Goal: Task Accomplishment & Management: Manage account settings

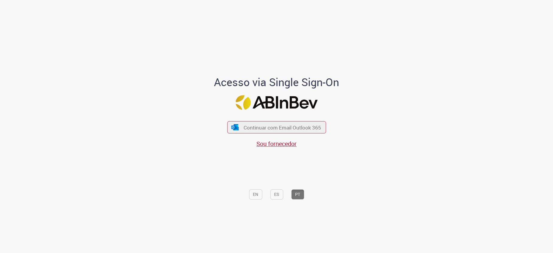
click at [448, 245] on div "Acesso via Single Sign-On Continuar com Email Outlook 365 Sou fornecedor EN ES …" at bounding box center [277, 128] width 350 height 251
click at [302, 132] on button "Continuar com Email Outlook 365" at bounding box center [276, 127] width 101 height 13
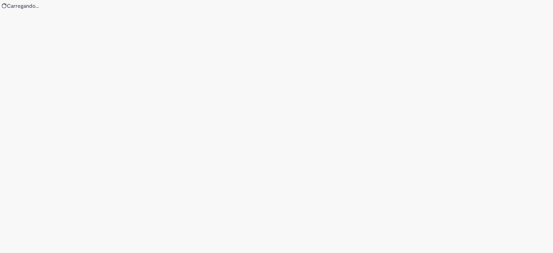
click at [270, 192] on div "Loading..." at bounding box center [276, 126] width 553 height 253
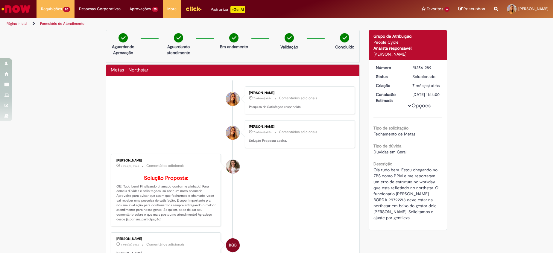
click at [287, 197] on li "Amanda Machado Krug 7 mês(es) atrás 7 meses atrás Comentários adicionais Soluçã…" at bounding box center [233, 190] width 244 height 73
click at [335, 165] on li "Amanda Machado Krug 7 mês(es) atrás 7 meses atrás Comentários adicionais Soluçã…" at bounding box center [233, 190] width 244 height 73
drag, startPoint x: 41, startPoint y: 181, endPoint x: 90, endPoint y: 175, distance: 50.0
click at [41, 181] on div "Verificar Código de Barras Aguardando Aprovação Aguardando atendimento Em andam…" at bounding box center [276, 200] width 553 height 341
click at [440, 174] on div "Número R12561289 Status Solucionado Criação 7 mês(es) atrás 7 meses atrás Concl…" at bounding box center [408, 145] width 78 height 170
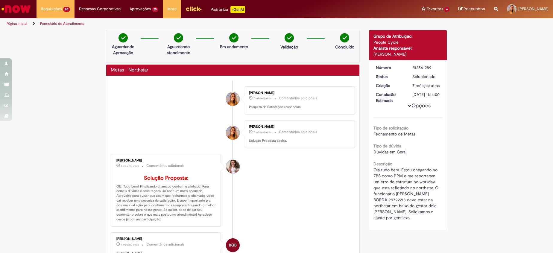
drag, startPoint x: 66, startPoint y: 140, endPoint x: 207, endPoint y: 179, distance: 146.2
click at [66, 141] on div "Verificar Código de Barras Aguardando Aprovação Aguardando atendimento Em andam…" at bounding box center [276, 200] width 553 height 341
click at [77, 141] on div "Verificar Código de Barras Aguardando Aprovação Aguardando atendimento Em andam…" at bounding box center [276, 200] width 553 height 341
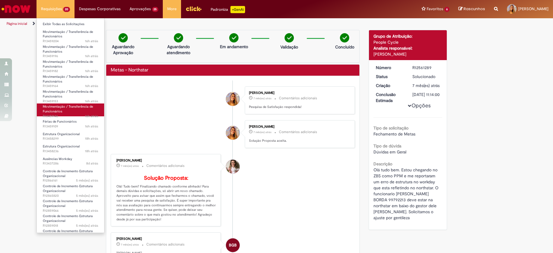
click at [69, 112] on link "Movimentação / Transferência de Funcionários 16h atrás 16 horas atrás R13459146" at bounding box center [70, 110] width 67 height 13
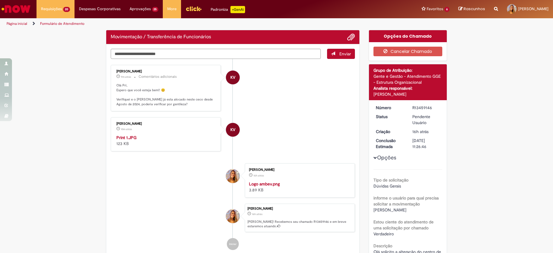
click at [252, 122] on li "KV Karine Vieira 10m atrás 10 minutos atrás Print 1.JPG 123 KB" at bounding box center [233, 134] width 244 height 34
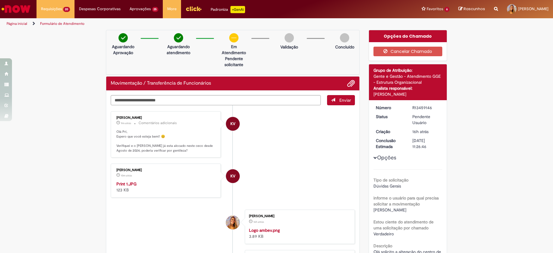
click at [192, 145] on p "Olá Pri, Espero que você esteja bem!! 😊 Verifiquei e o Hugo já esta alocado nes…" at bounding box center [166, 142] width 100 height 24
click at [186, 101] on textarea "Digite sua mensagem aqui..." at bounding box center [216, 100] width 210 height 10
type textarea "*"
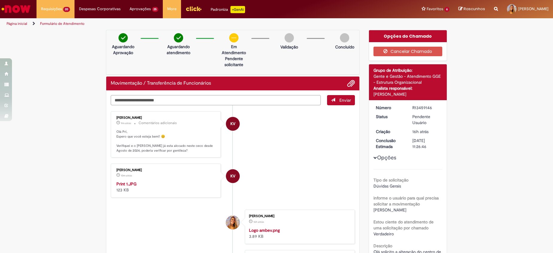
type textarea "**********"
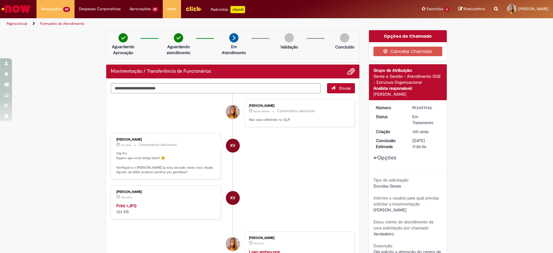
click at [200, 171] on p "Olá Pri, Espero que você esteja bem!! 😊 Verifiquei e o Hugo já esta alocado nes…" at bounding box center [166, 164] width 100 height 24
drag, startPoint x: 200, startPoint y: 171, endPoint x: 205, endPoint y: 171, distance: 5.4
click at [205, 171] on p "Olá Pri, Espero que você esteja bem!! 😊 Verifiquei e o Hugo já esta alocado nes…" at bounding box center [166, 164] width 100 height 24
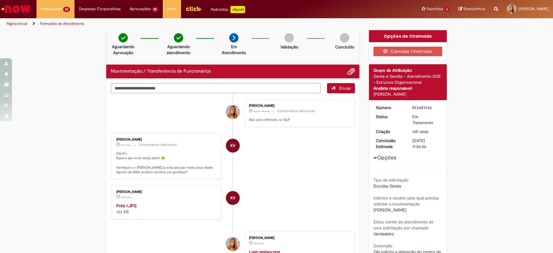
drag, startPoint x: 247, startPoint y: 160, endPoint x: 256, endPoint y: 188, distance: 28.9
click at [245, 161] on li "KV Karine Vieira 9m atrás 9 minutos atrás Comentários adicionais Olá Pri, Esper…" at bounding box center [233, 156] width 244 height 47
click at [266, 165] on li "KV Karine Vieira 10m atrás 10 minutos atrás Comentários adicionais Olá Pri, Esp…" at bounding box center [233, 156] width 244 height 47
drag, startPoint x: 317, startPoint y: 221, endPoint x: 325, endPoint y: 231, distance: 12.8
click at [320, 220] on li "KV Karine Vieira 10m atrás 10 minutos atrás Print 1.JPG 123 KB" at bounding box center [233, 203] width 244 height 34
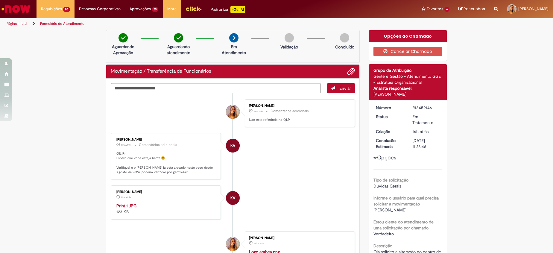
click at [280, 197] on li "KV Karine Vieira 11m atrás 11 minutos atrás Print 1.JPG 123 KB" at bounding box center [233, 203] width 244 height 34
click at [380, 139] on dt "Conclusão Estimada" at bounding box center [390, 144] width 37 height 12
click at [274, 219] on li "KV Karine Vieira 17m atrás 17 minutos atrás Print 1.JPG 123 KB" at bounding box center [233, 203] width 244 height 34
click at [304, 177] on li "KV Karine Vieira cerca de uma hora atrás cerca de uma hora atrás Comentários ad…" at bounding box center [233, 156] width 244 height 47
click at [402, 52] on button "Cancelar Chamado" at bounding box center [408, 52] width 69 height 10
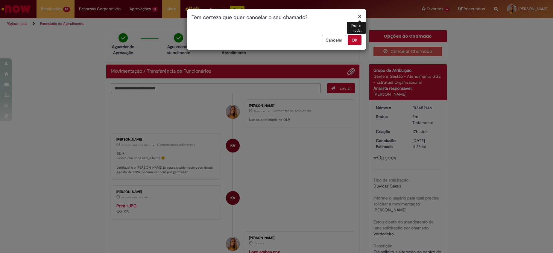
click at [358, 40] on button "OK" at bounding box center [355, 40] width 14 height 10
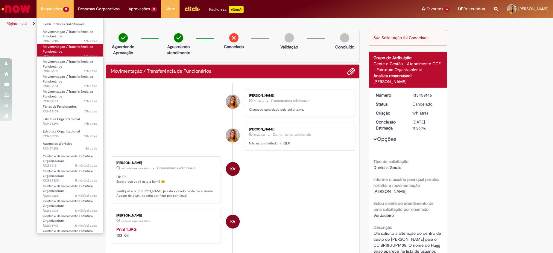
click at [67, 52] on link "Movimentação / Transferência de Funcionários 17h atrás 17 horas atrás R13459196" at bounding box center [70, 50] width 66 height 13
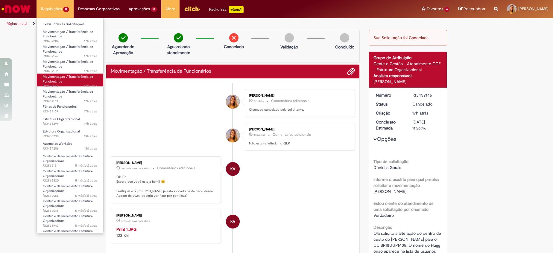
click at [64, 79] on link "Movimentação / Transferência de Funcionários 17h atrás 17 horas atrás R13459164" at bounding box center [70, 80] width 66 height 13
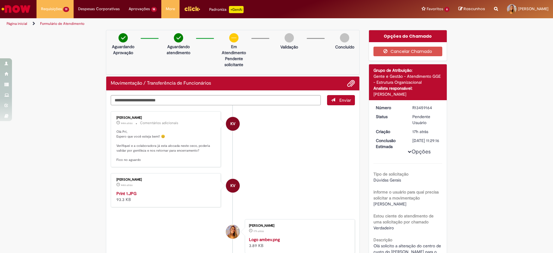
click at [391, 56] on div "Cancelar Chamado" at bounding box center [408, 51] width 78 height 19
click at [377, 50] on button "Cancelar Chamado" at bounding box center [408, 52] width 69 height 10
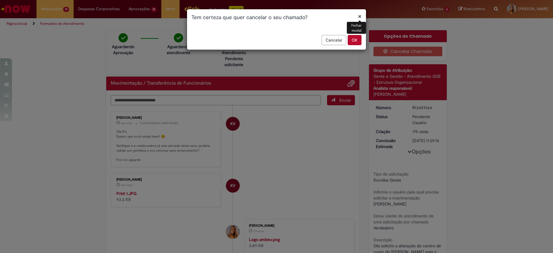
click at [357, 42] on button "OK" at bounding box center [355, 40] width 14 height 10
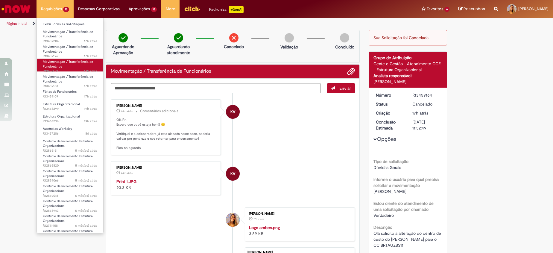
click at [52, 68] on span "Movimentação / Transferência de Funcionários" at bounding box center [68, 64] width 50 height 9
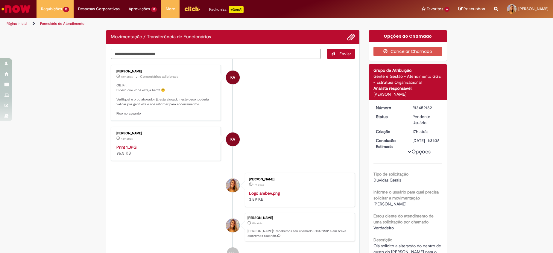
click at [327, 87] on li "KV Karine Vieira 42m atrás 42 minutos atrás Comentários adicionais Olá Pri, Esp…" at bounding box center [233, 93] width 244 height 56
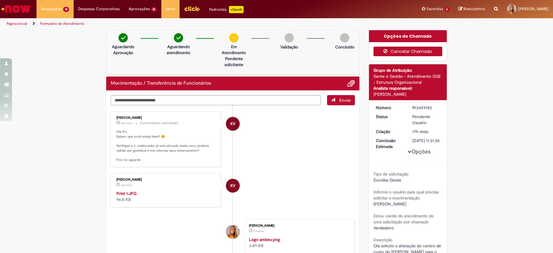
click at [395, 51] on button "Cancelar Chamado" at bounding box center [408, 52] width 69 height 10
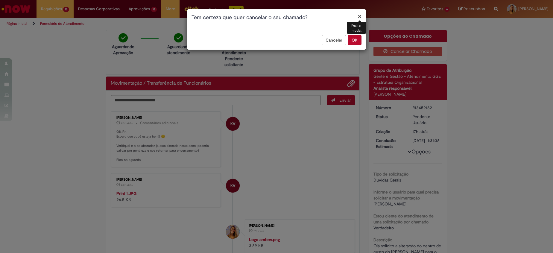
click at [350, 39] on button "OK" at bounding box center [355, 40] width 14 height 10
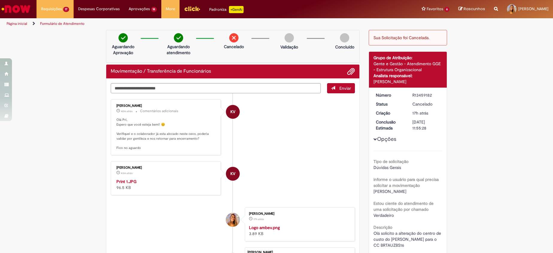
click at [274, 189] on li "KV Karine Vieira 43m atrás 43 minutos atrás Print 1.JPG 96.5 KB" at bounding box center [233, 178] width 244 height 34
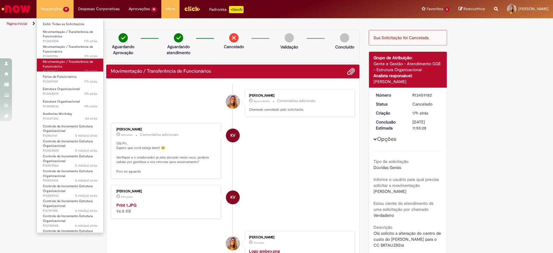
click at [65, 60] on span "Movimentação / Transferência de Funcionários" at bounding box center [68, 64] width 50 height 9
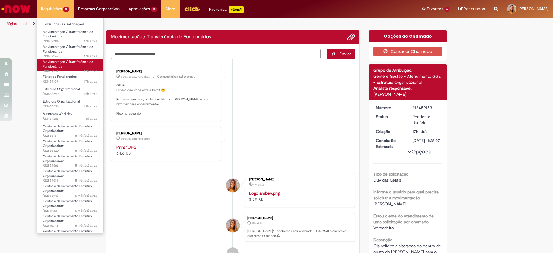
click at [72, 62] on span "Movimentação / Transferência de Funcionários" at bounding box center [68, 64] width 50 height 9
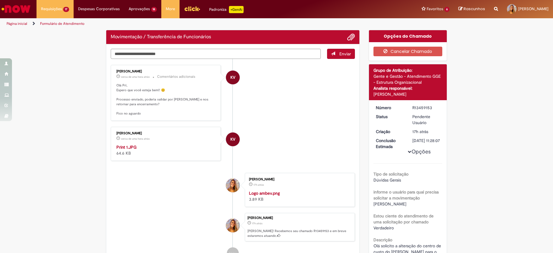
click at [306, 130] on li "KV Karine Vieira cerca de uma hora atrás cerca de uma hora atrás Print 1.JPG 64…" at bounding box center [233, 144] width 244 height 34
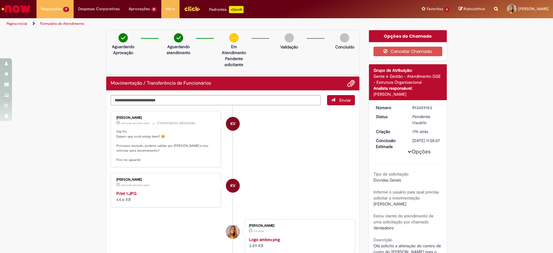
click at [266, 95] on div "Enviar KV Karine Vieira cerca de uma hora atrás cerca de uma hora atrás Comentá…" at bounding box center [232, 207] width 253 height 232
drag, startPoint x: 266, startPoint y: 95, endPoint x: 268, endPoint y: 104, distance: 9.1
click at [268, 104] on textarea "Digite sua mensagem aqui..." at bounding box center [216, 100] width 210 height 10
click at [267, 102] on textarea "Digite sua mensagem aqui..." at bounding box center [216, 100] width 210 height 10
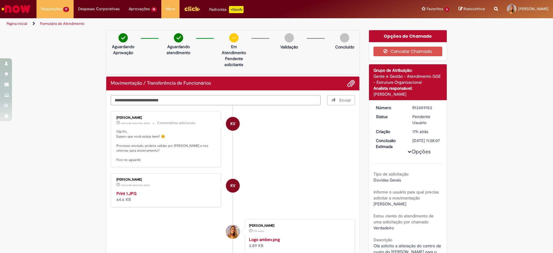
type textarea "**********"
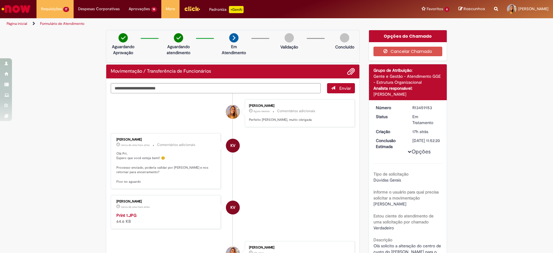
drag, startPoint x: 2, startPoint y: 173, endPoint x: -2, endPoint y: 175, distance: 4.3
click at [0, 175] on html "Pular para o conteúdo da página Requisições 17 Exibir Todas as Solicitações Mov…" at bounding box center [276, 126] width 553 height 253
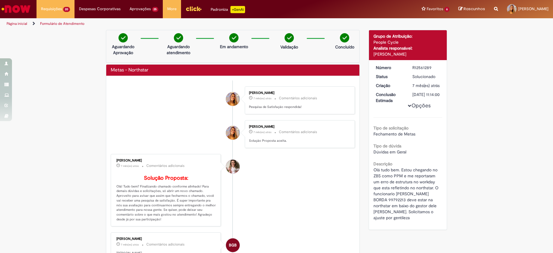
click at [52, 153] on div "Verificar Código de Barras Aguardando Aprovação Aguardando atendimento Em andam…" at bounding box center [276, 200] width 553 height 341
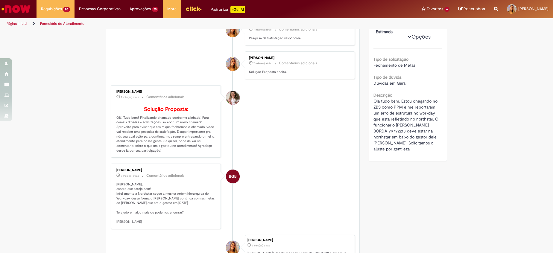
scroll to position [68, 0]
click at [20, 14] on img "Ir para a Homepage" at bounding box center [16, 9] width 31 height 12
click at [102, 132] on div "Verificar Código de Barras Aguardando Aprovação Aguardando atendimento Em andam…" at bounding box center [233, 132] width 263 height 341
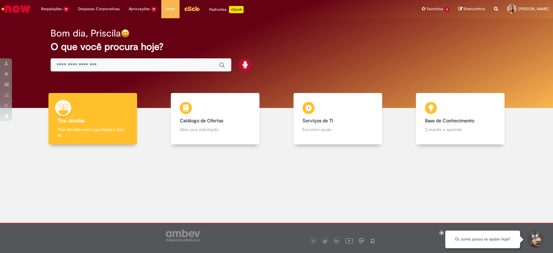
click at [264, 107] on link "Catálogo de Ofertas Catálogo de Ofertas Abra uma solicitação" at bounding box center [215, 119] width 123 height 52
click at [17, 8] on img "Ir para a Homepage" at bounding box center [16, 9] width 31 height 12
click at [13, 7] on img "Ir para a Homepage" at bounding box center [16, 9] width 31 height 12
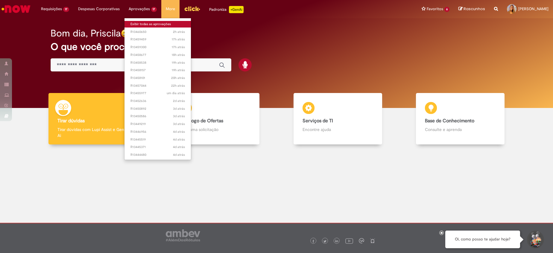
click at [153, 22] on link "Exibir todas as aprovações" at bounding box center [158, 24] width 67 height 7
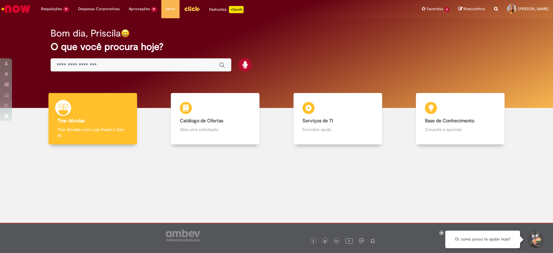
click at [275, 44] on h2 "O que você procura hoje?" at bounding box center [277, 47] width 453 height 10
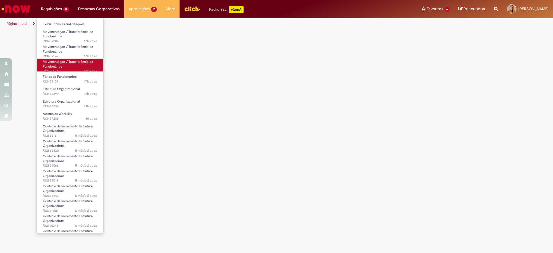
click at [68, 69] on span "17h atrás 17 horas atrás R13459153" at bounding box center [70, 71] width 55 height 5
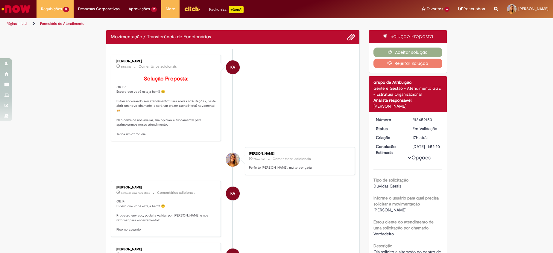
click at [16, 187] on div "Verificar Código de Barras Movimentação / Transferência de Funcionários Enviar …" at bounding box center [276, 213] width 553 height 366
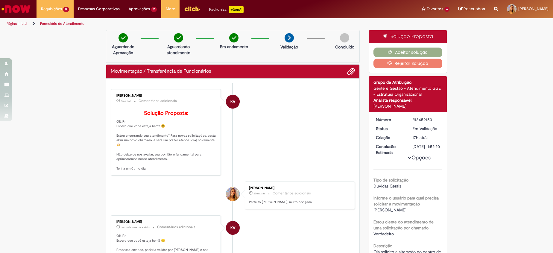
click at [290, 91] on li "KV Karine Vieira 6m atrás 6 minutos atrás Comentários adicionais Solução Propos…" at bounding box center [233, 132] width 244 height 87
click at [382, 51] on button "Aceitar solução" at bounding box center [408, 53] width 69 height 10
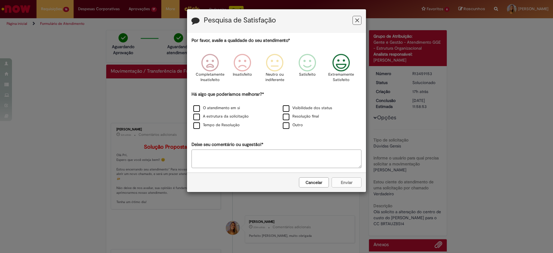
click at [341, 60] on icon "Feedback" at bounding box center [341, 63] width 22 height 18
click at [330, 142] on div "Por favor, avalie a qualidade do seu atendimento* Completamente Insatisfeito In…" at bounding box center [277, 102] width 170 height 131
click at [295, 158] on textarea "Deixe seu comentário ou sugestão!*" at bounding box center [277, 159] width 170 height 19
click at [340, 182] on div "Cancelar Enviar" at bounding box center [276, 182] width 179 height 19
click at [298, 109] on label "Visibilidade dos status" at bounding box center [307, 108] width 49 height 6
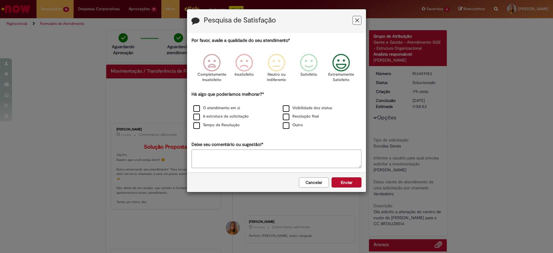
click at [354, 190] on div "Cancelar Enviar" at bounding box center [276, 182] width 179 height 19
click at [345, 187] on button "Enviar" at bounding box center [347, 183] width 30 height 10
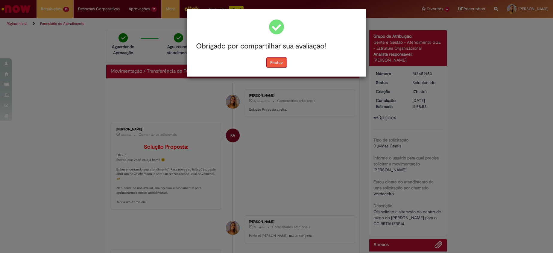
click at [274, 62] on button "Fechar" at bounding box center [277, 62] width 21 height 10
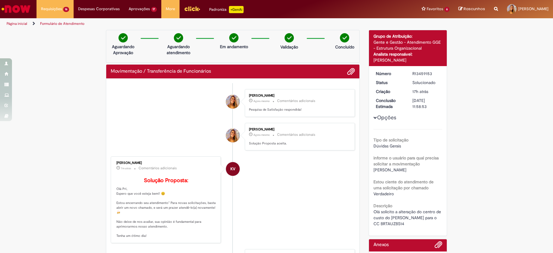
drag, startPoint x: 3, startPoint y: 172, endPoint x: -2, endPoint y: 173, distance: 4.9
click at [0, 173] on html "Pular para o conteúdo da página Requisições 16 Exibir Todas as Solicitações Mov…" at bounding box center [276, 126] width 553 height 253
click at [243, 163] on li "KV Karine Vieira 7m atrás 7 minutos atrás Comentários adicionais Solução Propos…" at bounding box center [233, 200] width 244 height 87
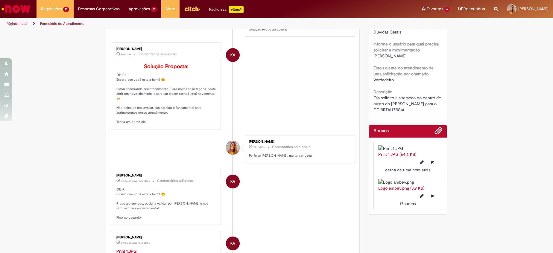
scroll to position [118, 0]
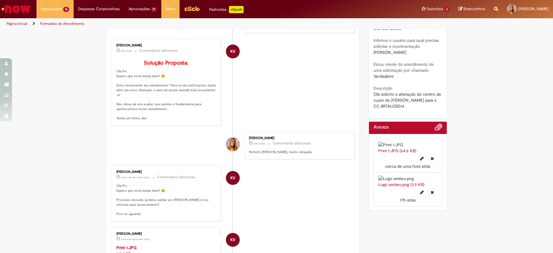
click at [39, 49] on div "Verificar Código de Barras Aguardando Aprovação Aguardando atendimento Em andam…" at bounding box center [276, 146] width 553 height 468
click at [18, 13] on img "Ir para a Homepage" at bounding box center [16, 9] width 31 height 12
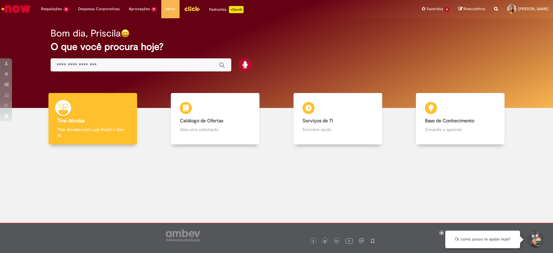
drag, startPoint x: 250, startPoint y: 175, endPoint x: 397, endPoint y: 170, distance: 147.2
click at [250, 175] on div at bounding box center [276, 192] width 544 height 86
drag, startPoint x: 0, startPoint y: 22, endPoint x: 7, endPoint y: 37, distance: 16.5
click at [0, 23] on html "Pular para o conteúdo da página Requisições 16 Exibir Todas as Solicitações Mov…" at bounding box center [276, 126] width 553 height 253
click at [303, 54] on div "Bom dia, Priscila O que você procura hoje?" at bounding box center [276, 50] width 473 height 51
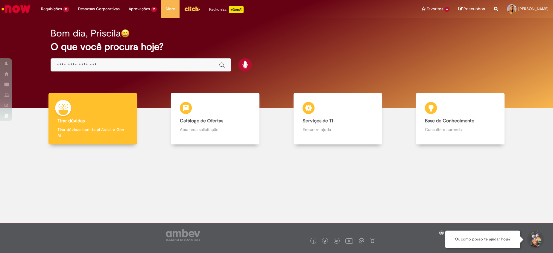
drag, startPoint x: 31, startPoint y: 24, endPoint x: 34, endPoint y: 14, distance: 10.0
click at [31, 24] on div "Bom dia, Priscila O que você procura hoje?" at bounding box center [276, 63] width 544 height 90
click at [28, 7] on img "Ir para a Homepage" at bounding box center [16, 9] width 31 height 12
drag, startPoint x: 85, startPoint y: 87, endPoint x: 106, endPoint y: 161, distance: 77.2
click at [0, 0] on link "Estrutura Organizacional 20h atrás 20 horas atrás R13458236" at bounding box center [0, 0] width 0 height 0
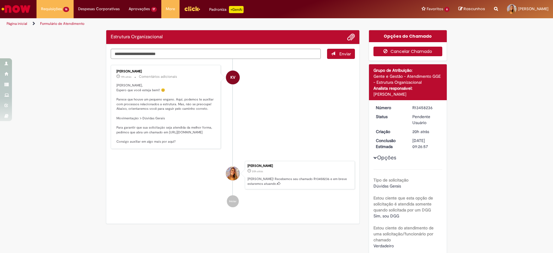
click at [381, 55] on button "Cancelar Chamado" at bounding box center [408, 52] width 69 height 10
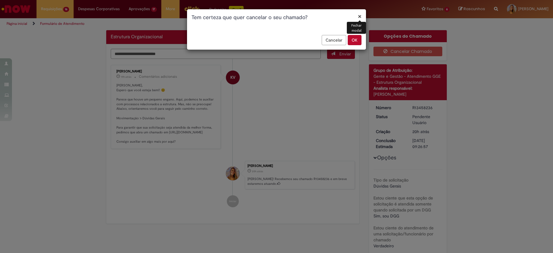
click at [357, 43] on button "OK" at bounding box center [355, 40] width 14 height 10
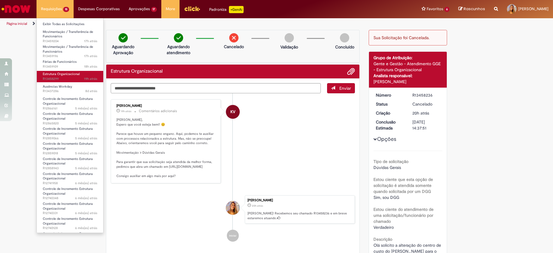
click at [62, 75] on span "Estrutura Organizacional" at bounding box center [61, 74] width 37 height 4
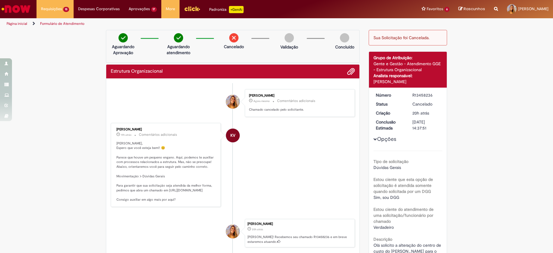
click at [318, 150] on li "KV Karine Vieira 19h atrás 19 horas atrás Comentários adicionais Olá Priscila, …" at bounding box center [233, 165] width 244 height 84
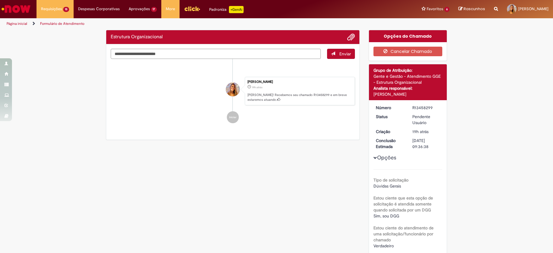
click at [83, 89] on div "Verificar Código de Barras Estrutura Organizacional Enviar Karine Vieira 19h at…" at bounding box center [276, 185] width 553 height 311
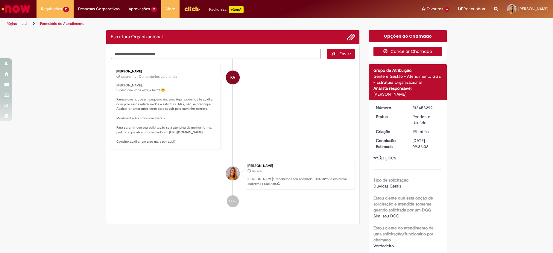
click at [407, 49] on button "Cancelar Chamado" at bounding box center [408, 52] width 69 height 10
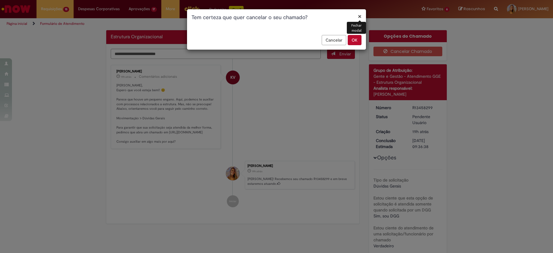
click at [355, 43] on button "OK" at bounding box center [355, 40] width 14 height 10
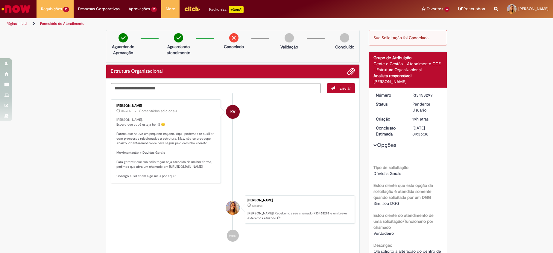
click at [72, 89] on div "Verificar Código de Barras Aguardando Aprovação Aguardando atendimento Cancelad…" at bounding box center [276, 179] width 553 height 298
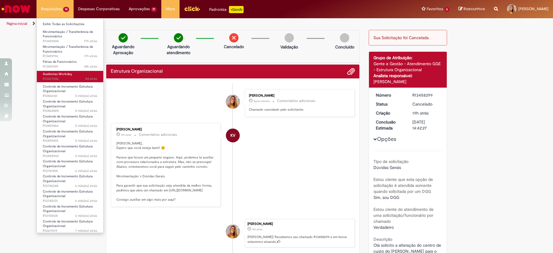
click at [78, 77] on span "8d atrás 8 dias atrás R13437286" at bounding box center [70, 79] width 55 height 5
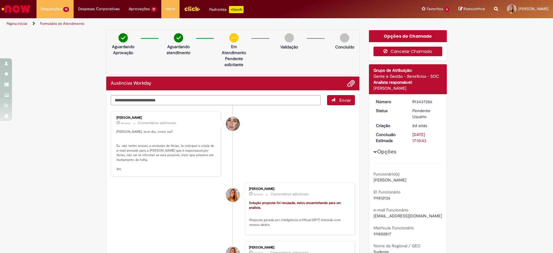
click at [401, 51] on button "Cancelar Chamado" at bounding box center [408, 52] width 69 height 10
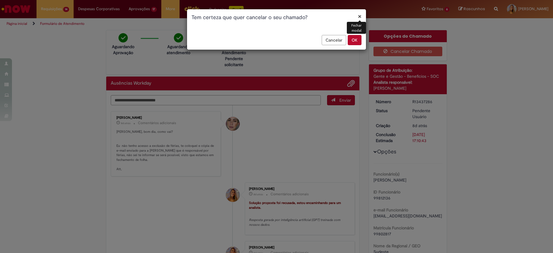
click at [355, 41] on button "OK" at bounding box center [355, 40] width 14 height 10
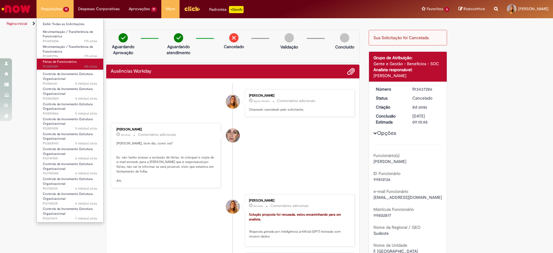
click at [69, 60] on span "Férias de Funcionários" at bounding box center [60, 62] width 34 height 4
